Goal: Task Accomplishment & Management: Use online tool/utility

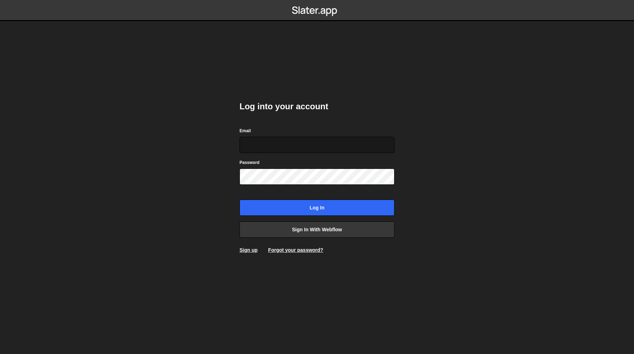
click at [330, 143] on input "Email" at bounding box center [316, 145] width 155 height 16
click at [325, 137] on input "Email" at bounding box center [316, 145] width 155 height 16
click at [325, 133] on div "Email" at bounding box center [316, 140] width 155 height 26
click at [320, 138] on input "Email" at bounding box center [316, 145] width 155 height 16
click at [335, 127] on div "Email" at bounding box center [316, 140] width 155 height 26
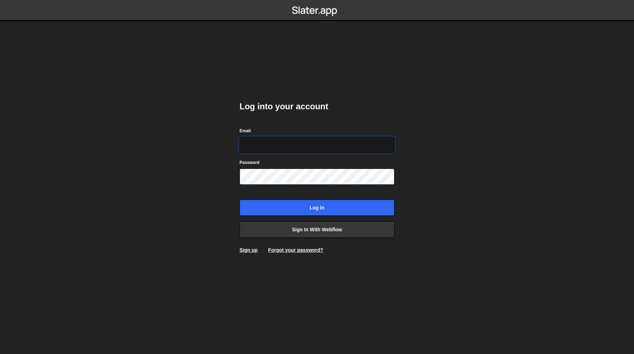
click at [320, 143] on input "Email" at bounding box center [316, 145] width 155 height 16
type input "sarah@healthhunter.au"
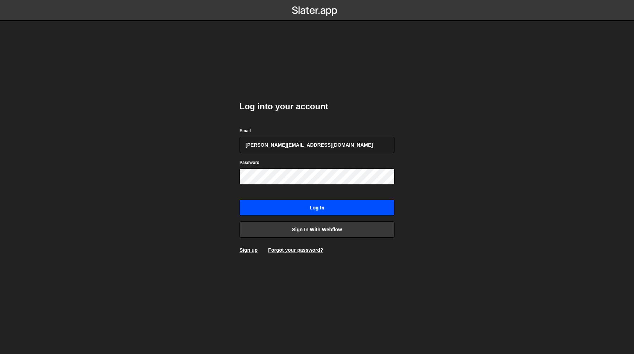
click at [295, 201] on input "Log in" at bounding box center [316, 207] width 155 height 16
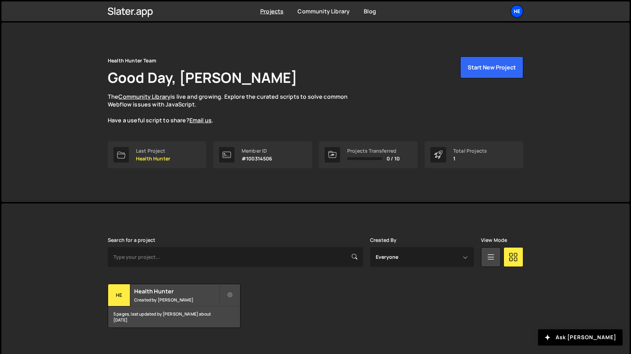
click at [520, 14] on div "He" at bounding box center [517, 11] width 13 height 13
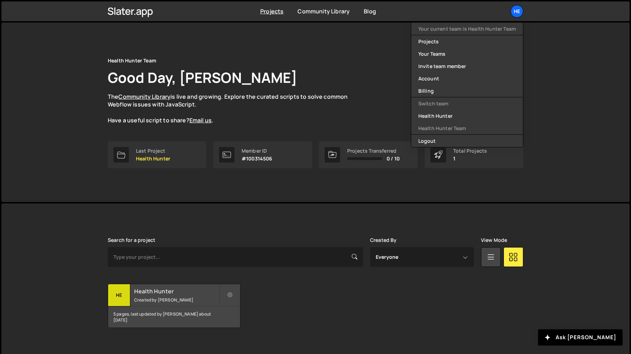
click at [176, 297] on small "Created by [PERSON_NAME]" at bounding box center [176, 300] width 85 height 6
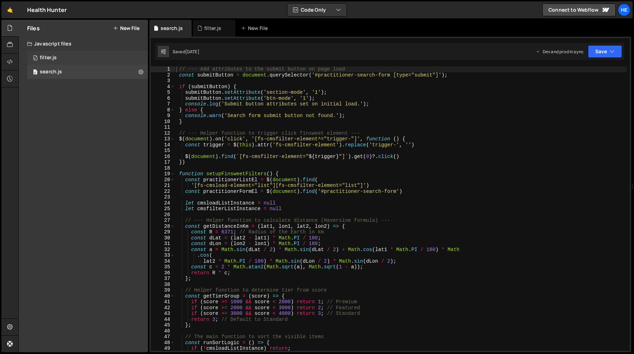
click at [87, 59] on div "0 filter.js 0" at bounding box center [87, 58] width 121 height 14
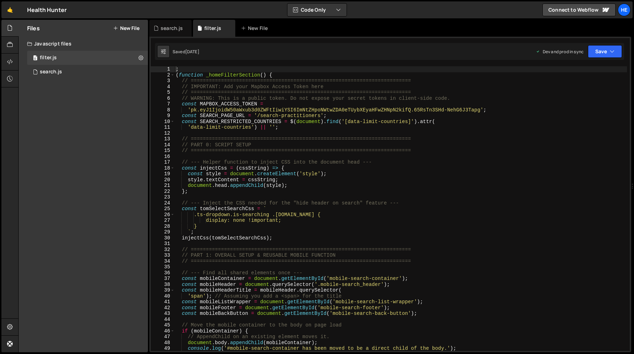
type textarea "const MAPBOX_ACCESS_TOKEN ="
click at [251, 105] on div "; ( function _homeFilterSection ( ) { // ======================================…" at bounding box center [400, 214] width 453 height 296
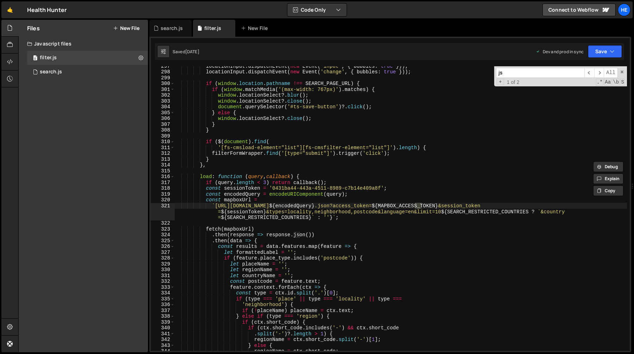
scroll to position [1729, 0]
type input "json"
click at [598, 73] on span "​" at bounding box center [599, 73] width 10 height 10
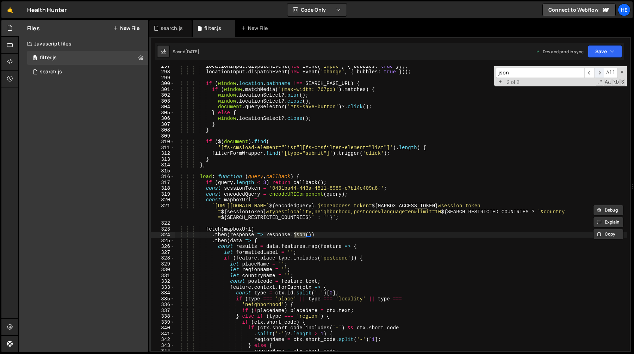
click at [598, 73] on span "​" at bounding box center [599, 73] width 10 height 10
click at [380, 213] on div "locationInput . dispatchEvent ( new Event ( 'input' , { bubbles : true })) ; lo…" at bounding box center [400, 211] width 453 height 296
click at [399, 189] on div "locationInput . dispatchEvent ( new Event ( 'input' , { bubbles : true })) ; lo…" at bounding box center [400, 211] width 453 height 296
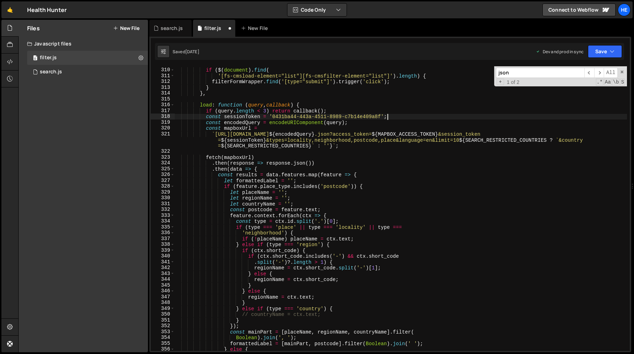
scroll to position [1824, 0]
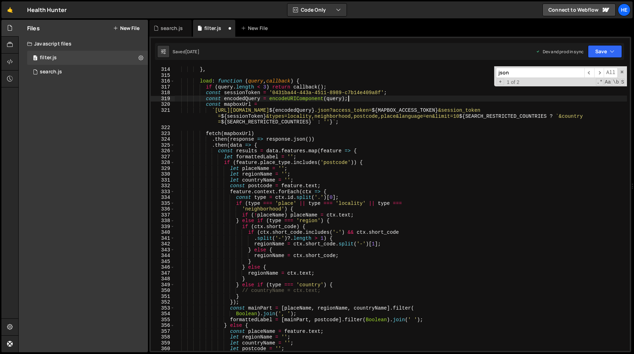
click at [405, 99] on div "} } , load : function ( query , callback ) { if ( query . length < 3 ) return c…" at bounding box center [400, 209] width 453 height 296
click at [603, 49] on button "Save" at bounding box center [605, 51] width 34 height 13
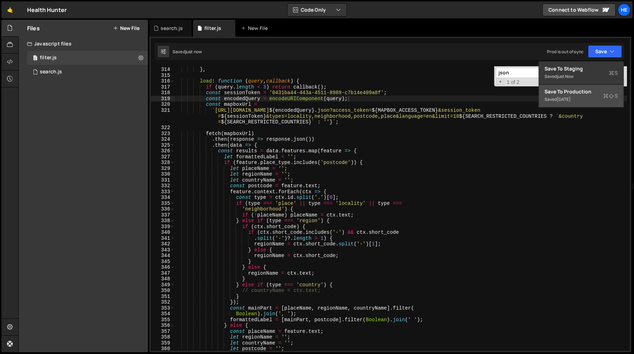
click at [585, 94] on div "Save to Production S" at bounding box center [580, 91] width 73 height 7
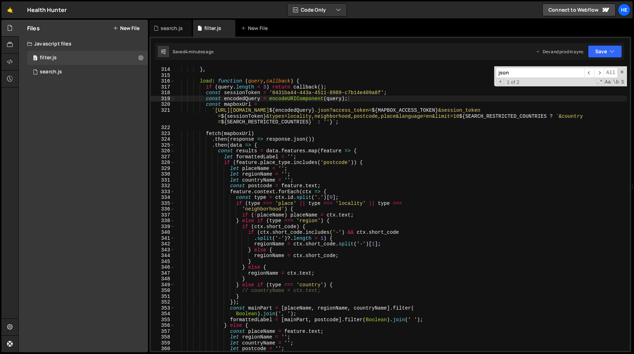
type textarea "`https://api.mapbox.com/geocoding/v5/mapbox.places/${encodedQuery}.json?access_…"
click at [269, 116] on div "} } , load : function ( query , callback ) { if ( query . length < 3 ) return c…" at bounding box center [400, 209] width 453 height 296
click at [395, 117] on div "} } , load : function ( query , callback ) { if ( query . length < 3 ) return c…" at bounding box center [400, 209] width 453 height 296
click at [267, 118] on div "} } , load : function ( query , callback ) { if ( query . length < 3 ) return c…" at bounding box center [400, 209] width 453 height 296
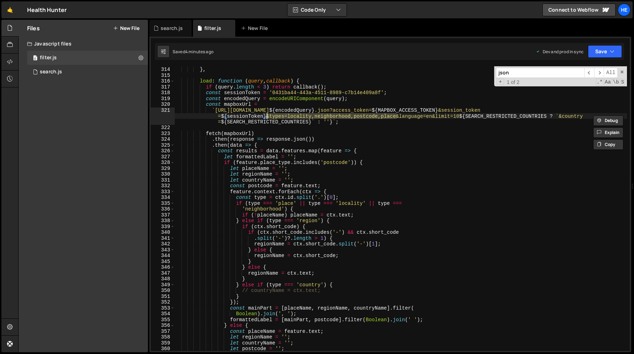
click at [270, 117] on div "} } , load : function ( query , callback ) { if ( query . length < 3 ) return c…" at bounding box center [400, 208] width 453 height 284
click at [288, 117] on div "} } , load : function ( query , callback ) { if ( query . length < 3 ) return c…" at bounding box center [400, 209] width 453 height 296
click at [396, 117] on div "} } , load : function ( query , callback ) { if ( query . length < 3 ) return c…" at bounding box center [400, 209] width 453 height 296
